Goal: Information Seeking & Learning: Learn about a topic

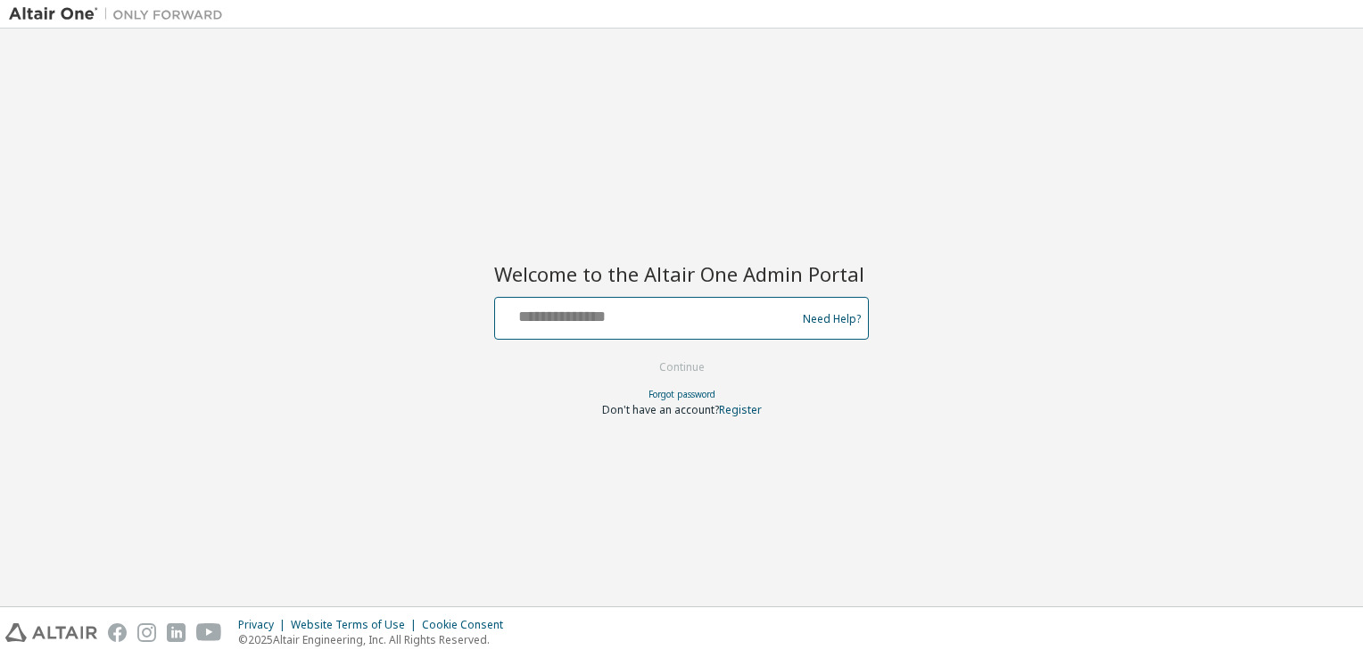
click at [582, 305] on input "text" at bounding box center [648, 314] width 292 height 26
type input "**********"
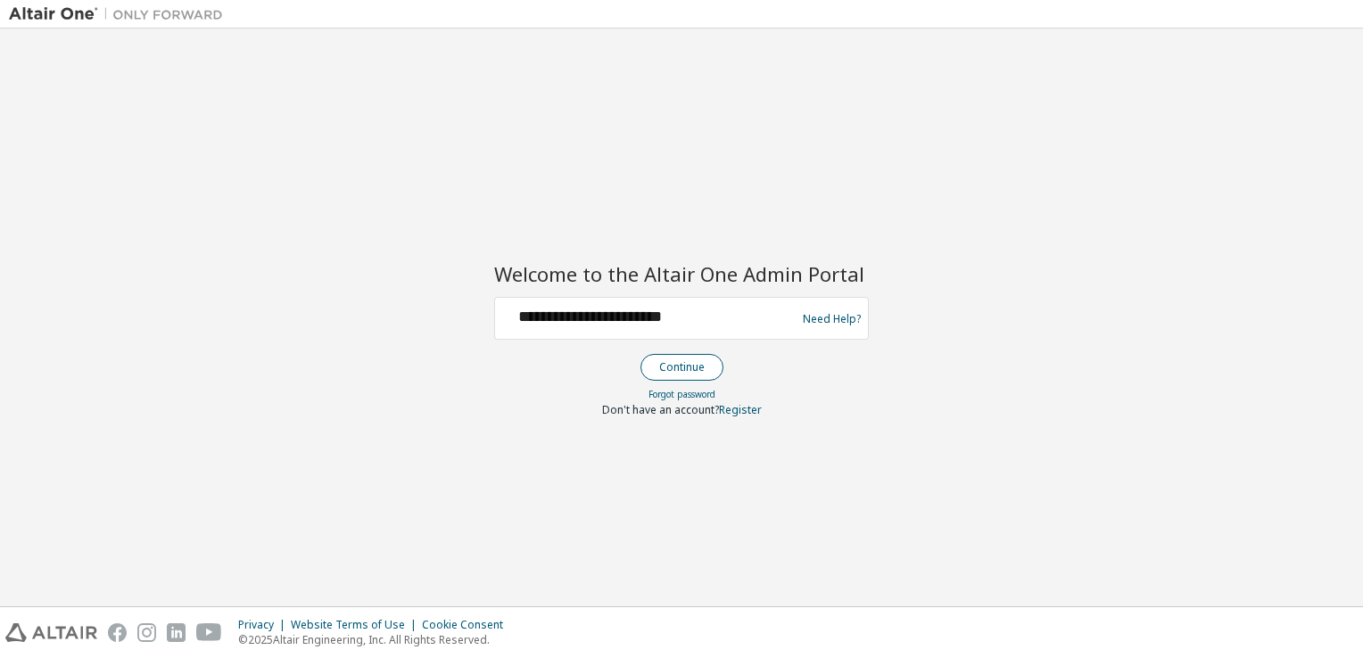
click at [698, 363] on button "Continue" at bounding box center [681, 367] width 83 height 27
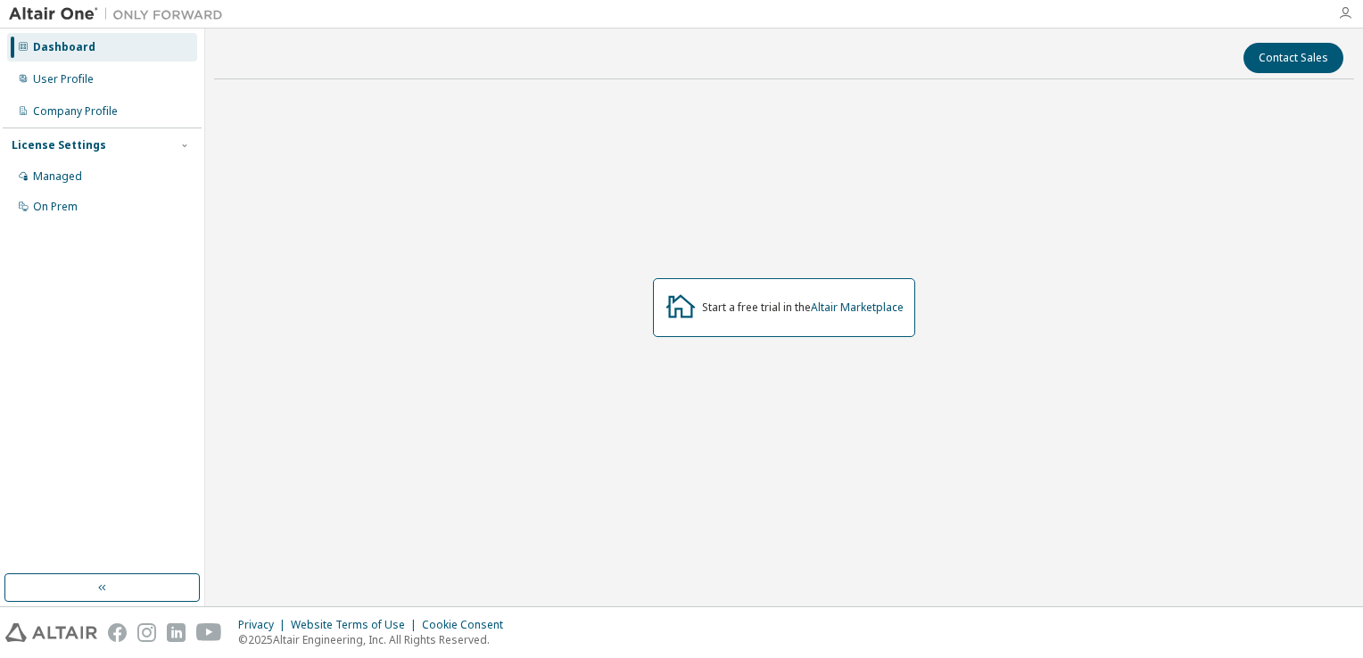
click at [1350, 6] on icon "button" at bounding box center [1345, 13] width 14 height 14
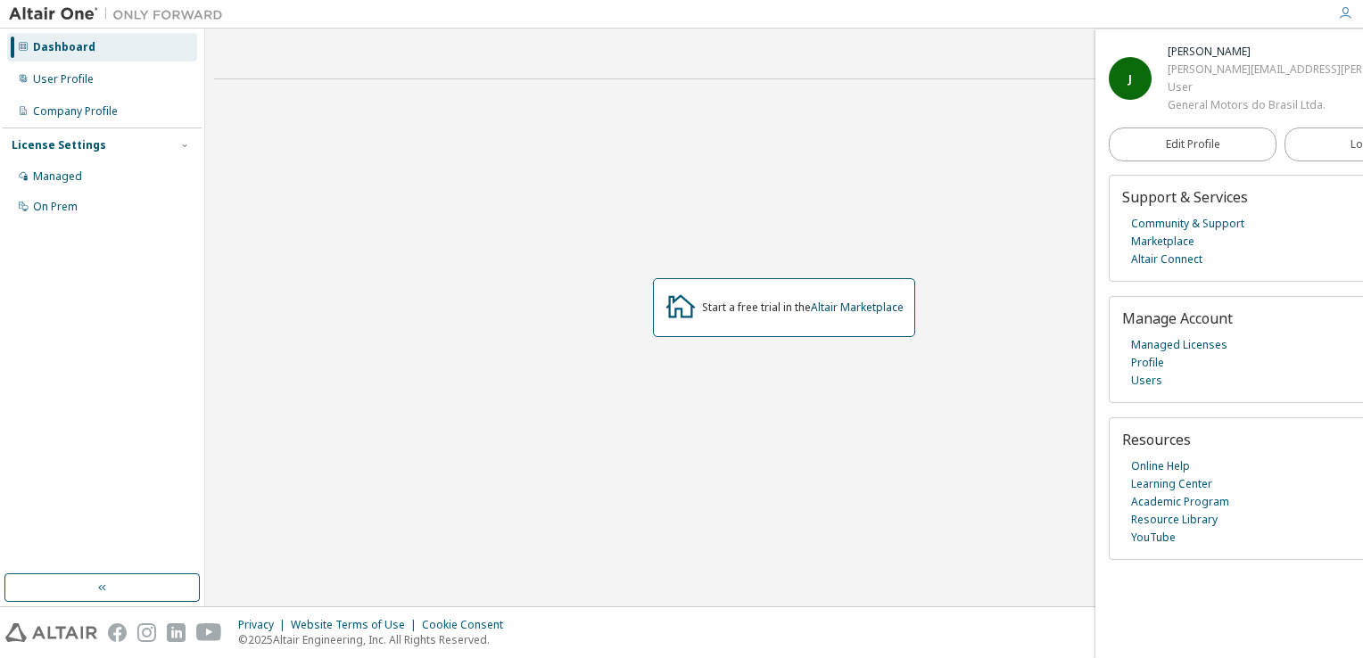
click at [904, 180] on div "Start a free trial in the Altair Marketplace" at bounding box center [784, 308] width 1140 height 428
click at [1172, 487] on link "Learning Center" at bounding box center [1171, 484] width 81 height 18
